Goal: Information Seeking & Learning: Learn about a topic

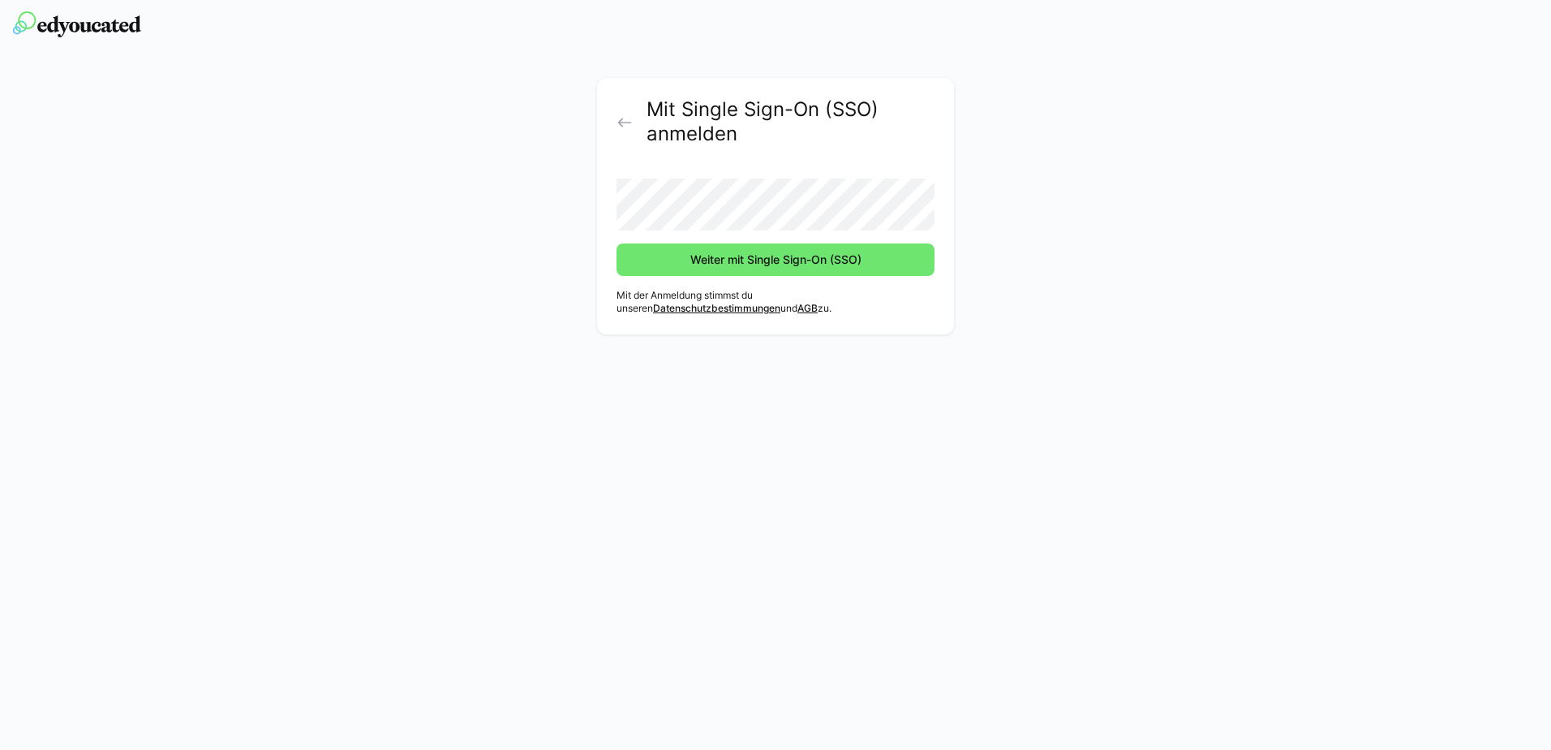
click at [770, 398] on div "Mit Single Sign-On (SSO) anmelden Weiter mit Single Sign-On (SSO) Mit der Anmel…" at bounding box center [775, 375] width 1551 height 750
click at [824, 260] on span "Weiter mit Single Sign-On (SSO)" at bounding box center [776, 259] width 176 height 16
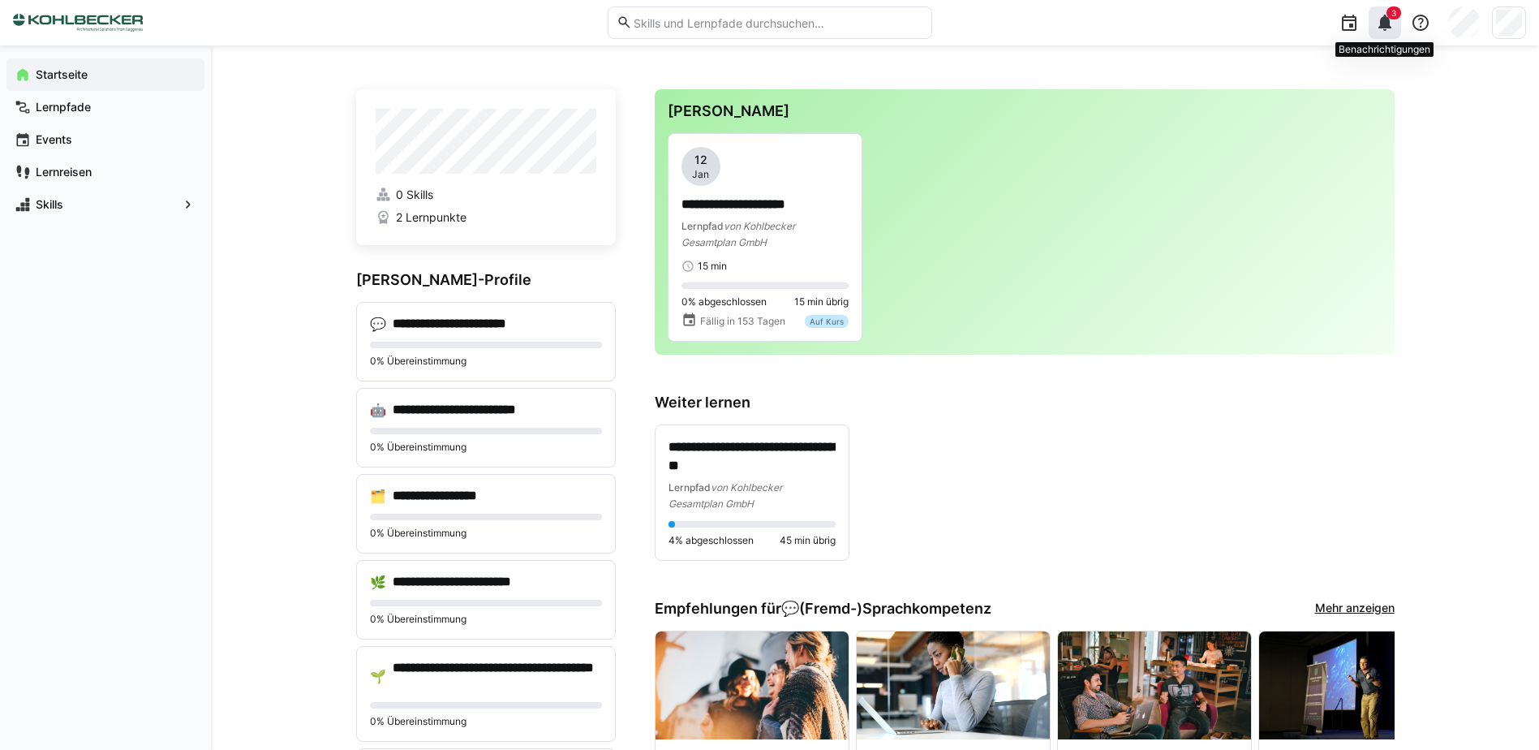
click at [1385, 18] on eds-icon at bounding box center [1384, 22] width 19 height 19
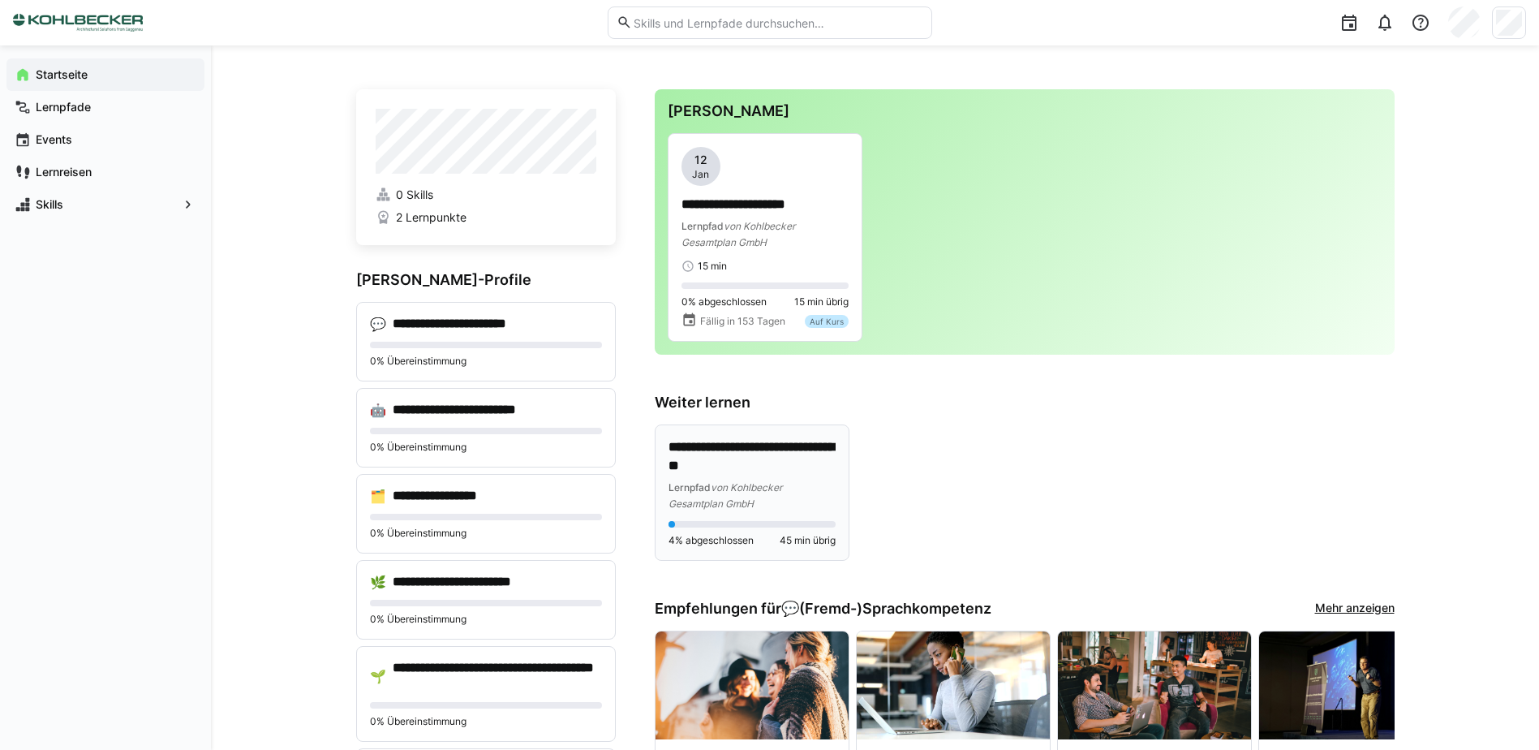
click at [712, 487] on span "von Kohlbecker Gesamtplan GmbH" at bounding box center [725, 495] width 114 height 28
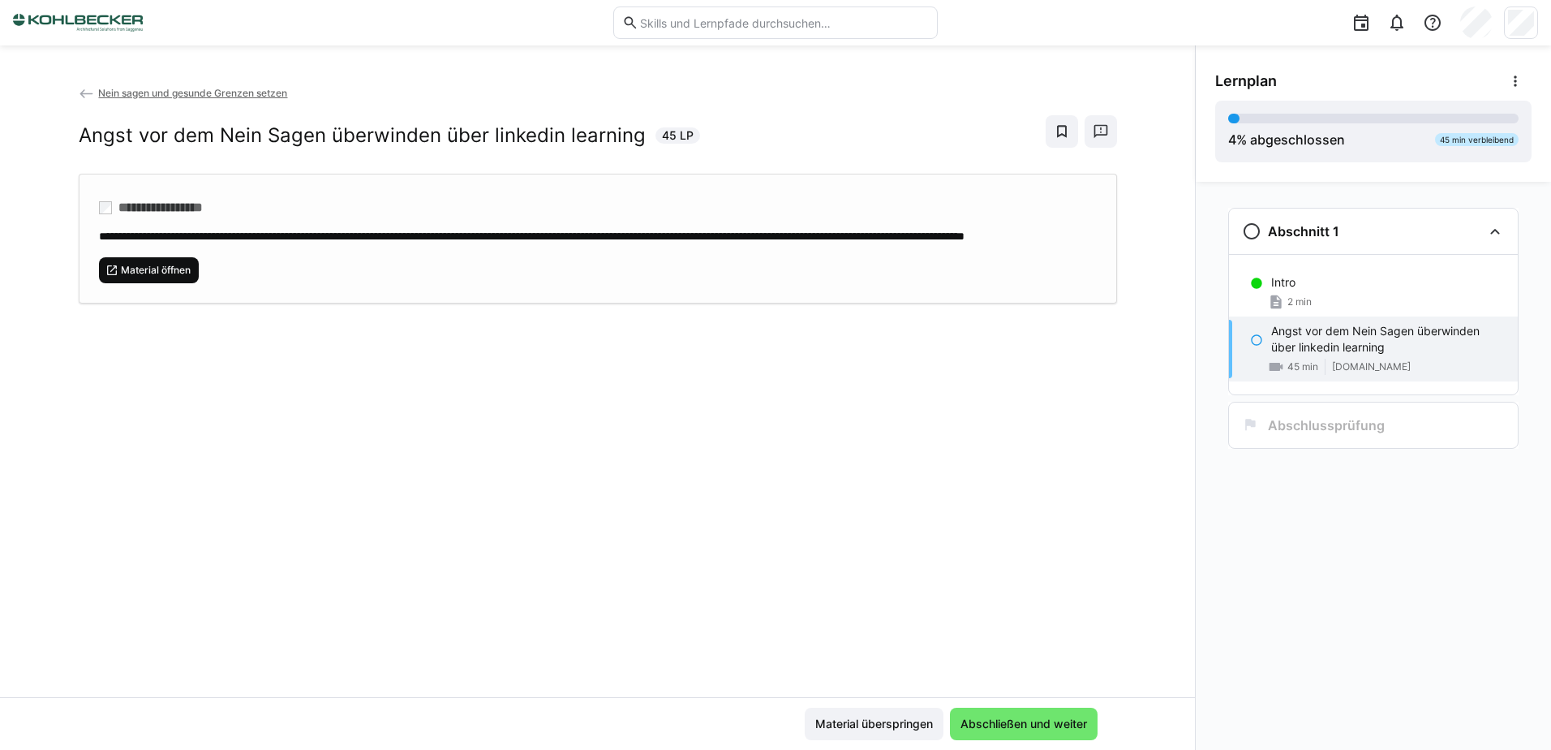
click at [177, 277] on span "Material öffnen" at bounding box center [155, 270] width 73 height 13
click at [173, 277] on span "Material öffnen" at bounding box center [155, 270] width 73 height 13
click at [181, 277] on span "Material öffnen" at bounding box center [155, 270] width 73 height 13
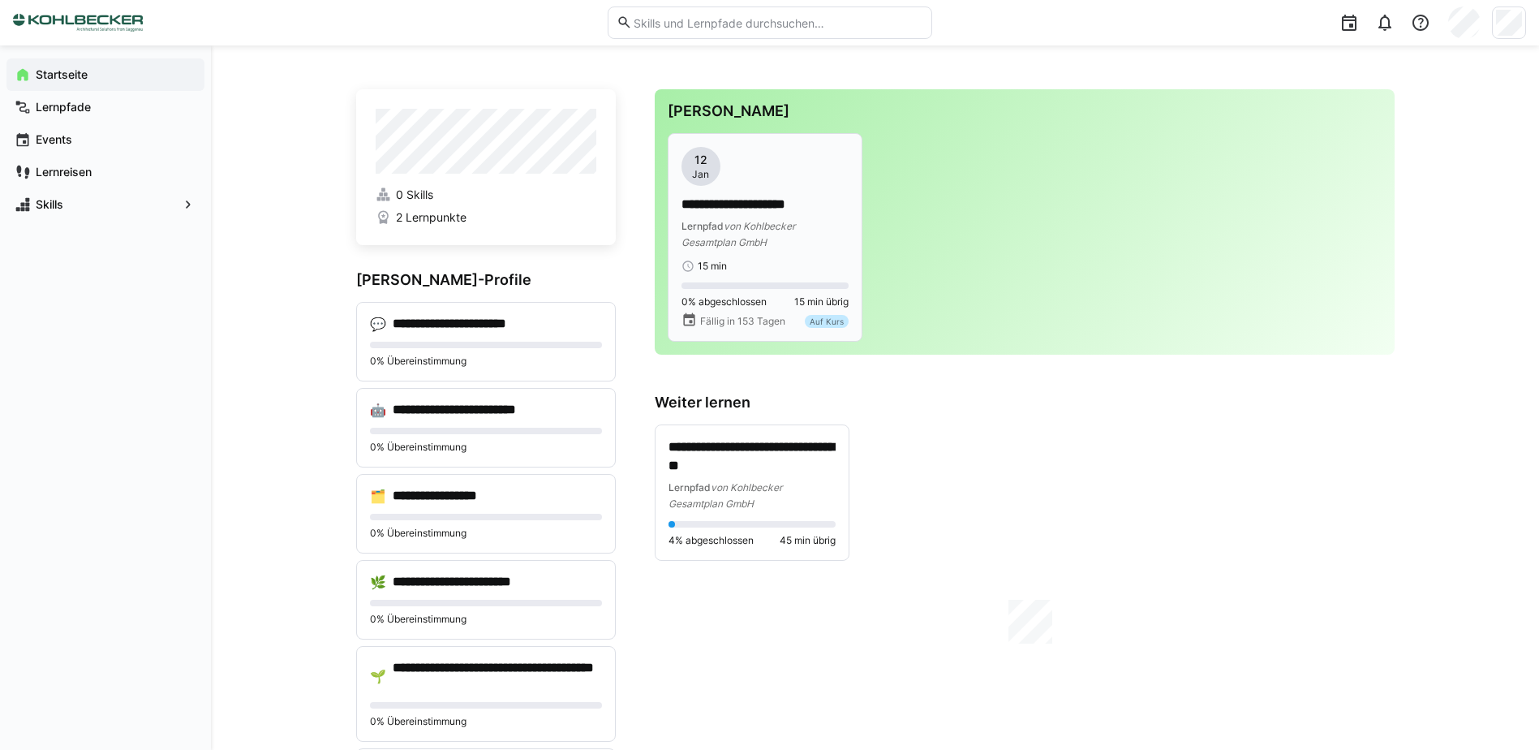
click at [773, 183] on app-date-bubble "12 Jan" at bounding box center [764, 166] width 167 height 39
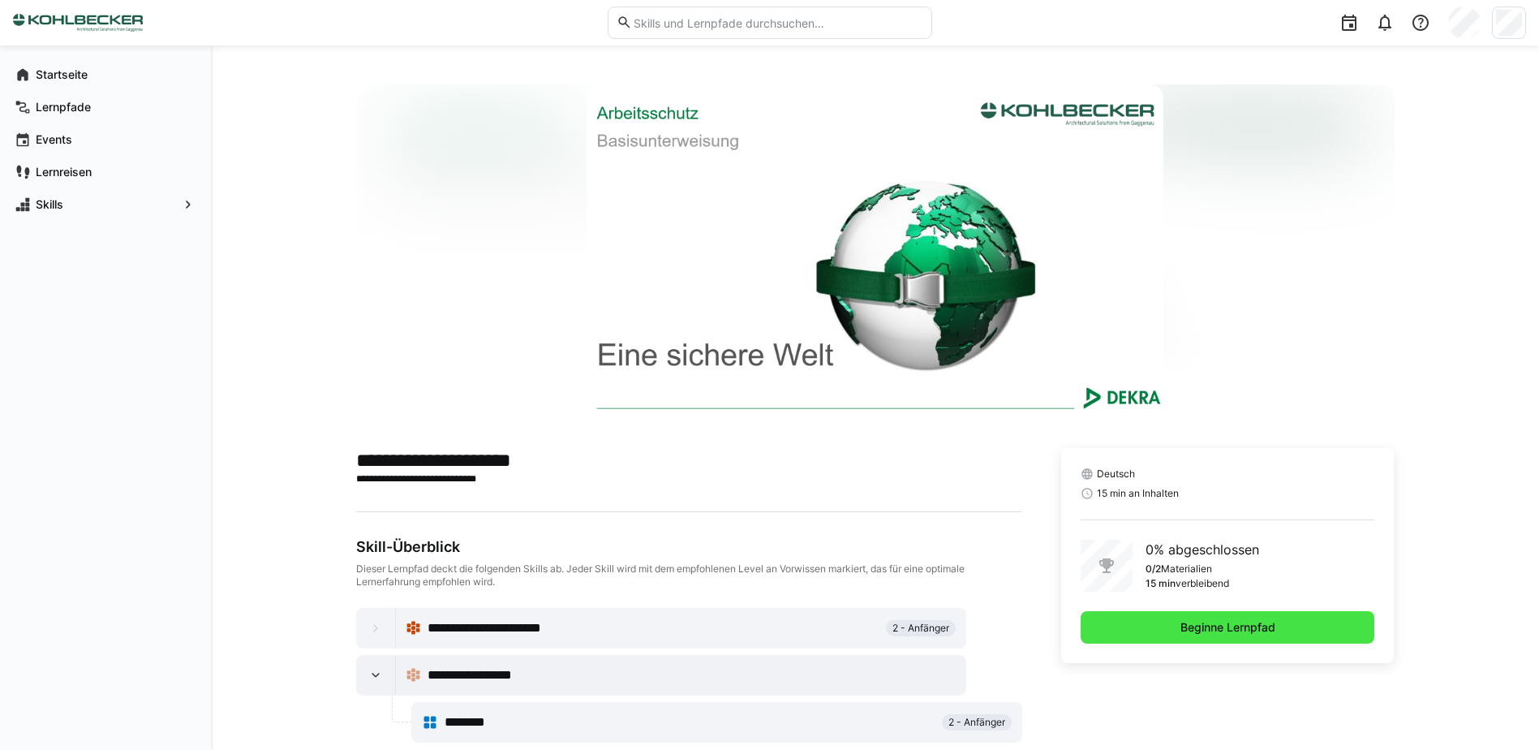
click at [1224, 634] on span "Beginne Lernpfad" at bounding box center [1228, 627] width 100 height 16
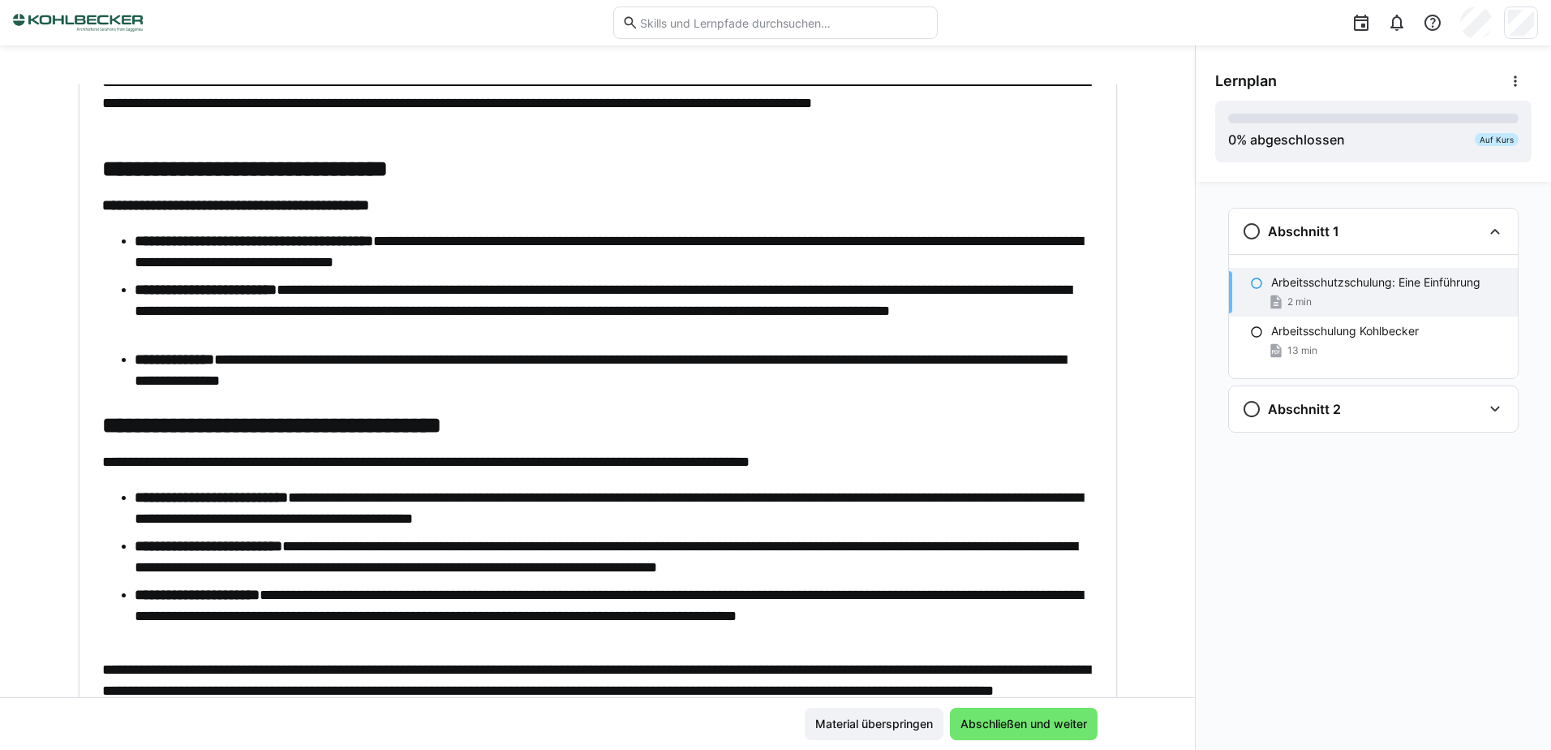
scroll to position [247, 0]
